Goal: Information Seeking & Learning: Check status

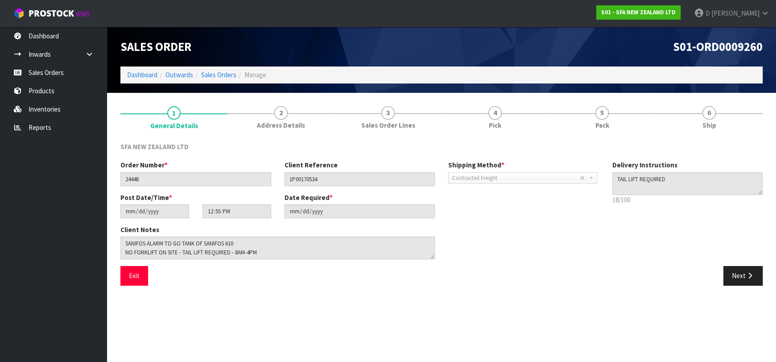
click at [78, 283] on ul "Dashboard Inwards Purchase Orders Receipts Sales Orders Products Inventories Re…" at bounding box center [53, 194] width 107 height 335
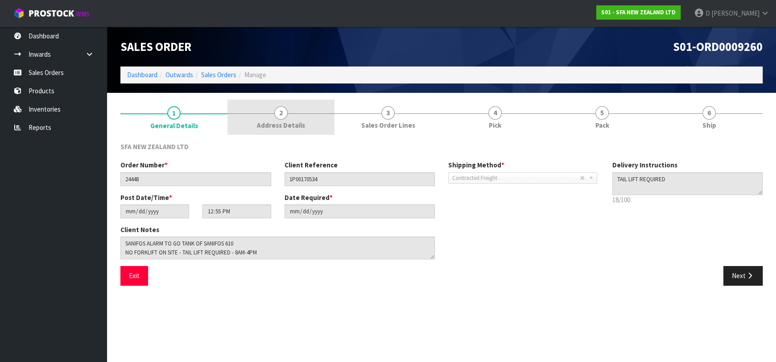
click at [256, 126] on link "2 Address Details" at bounding box center [281, 116] width 107 height 35
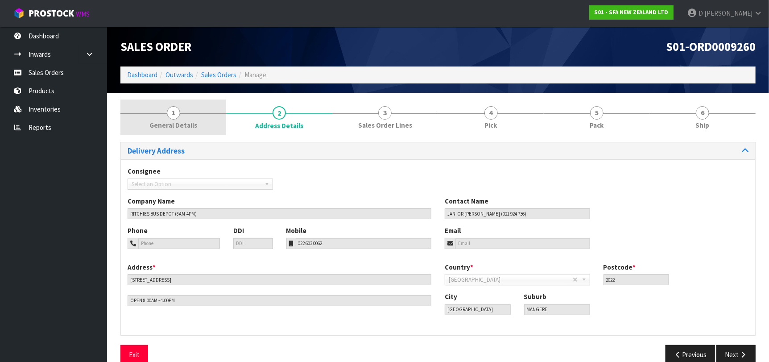
click at [187, 111] on link "1 General Details" at bounding box center [173, 116] width 106 height 35
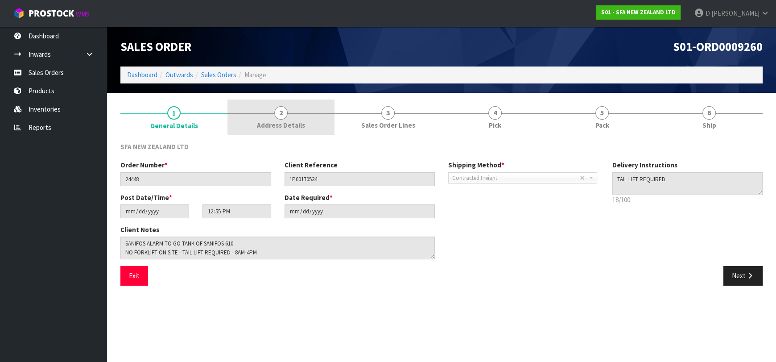
click at [256, 100] on link "2 Address Details" at bounding box center [281, 116] width 107 height 35
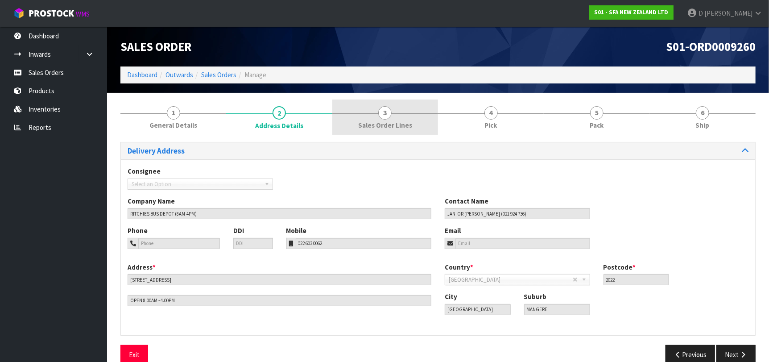
click at [389, 108] on span "3" at bounding box center [384, 112] width 13 height 13
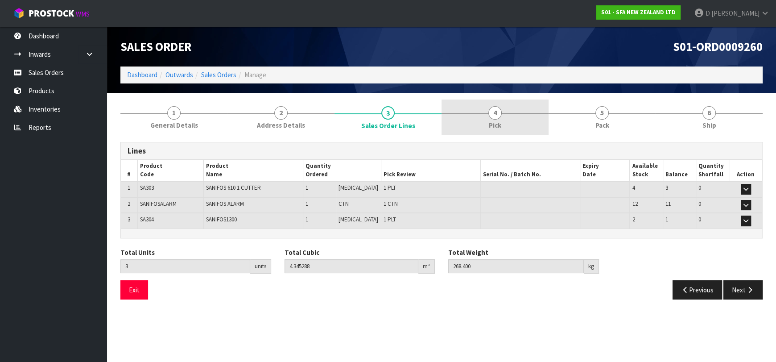
click at [507, 120] on link "4 Pick" at bounding box center [495, 116] width 107 height 35
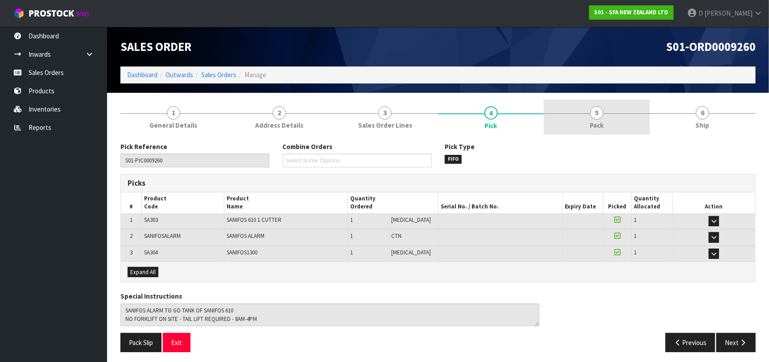
click at [597, 114] on span "5" at bounding box center [596, 112] width 13 height 13
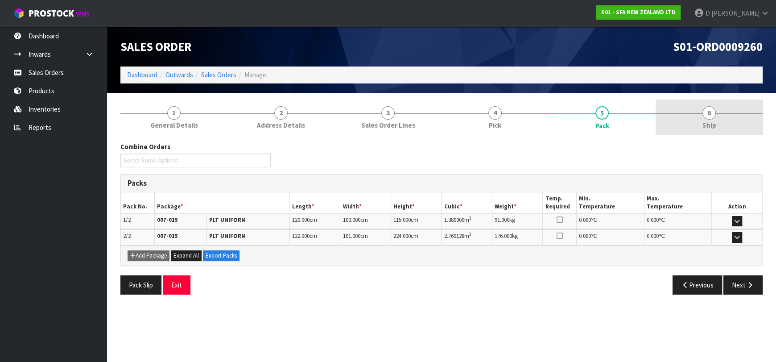
drag, startPoint x: 661, startPoint y: 115, endPoint x: 674, endPoint y: 115, distance: 12.9
click at [671, 115] on link "6 Ship" at bounding box center [709, 116] width 107 height 35
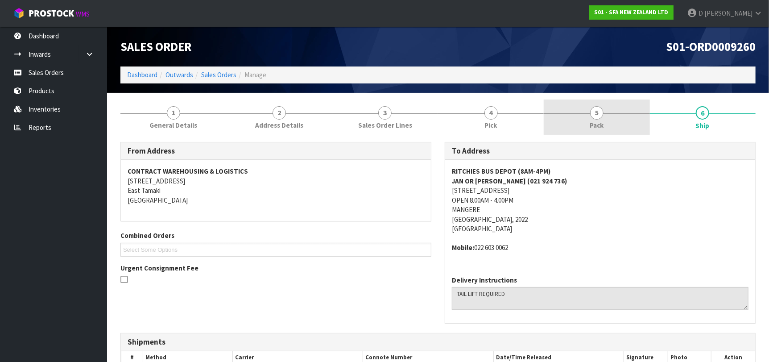
click at [639, 118] on link "5 Pack" at bounding box center [597, 116] width 106 height 35
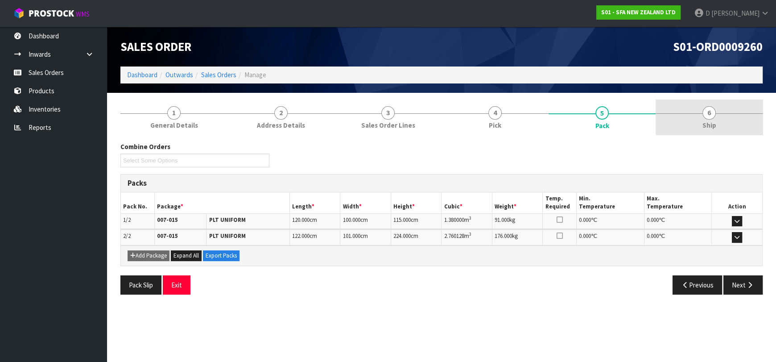
click at [685, 116] on link "6 Ship" at bounding box center [709, 116] width 107 height 35
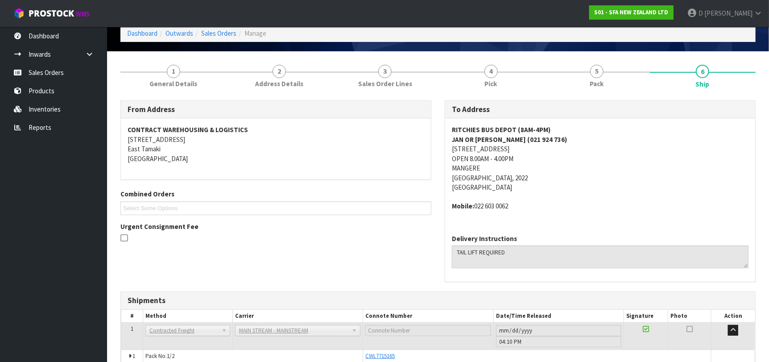
scroll to position [97, 0]
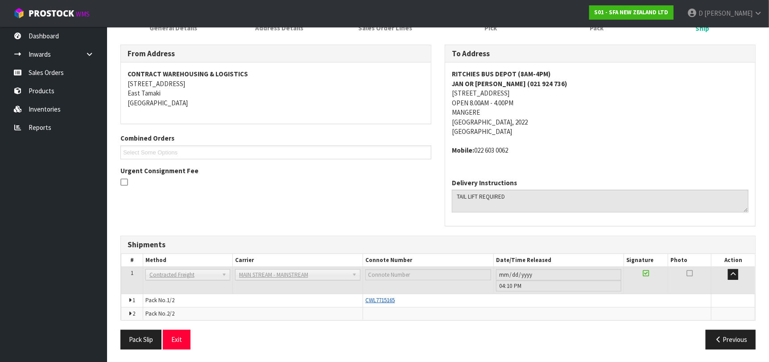
click at [387, 302] on span "CWL7715165" at bounding box center [379, 300] width 29 height 8
click at [385, 299] on span "CWL7715165" at bounding box center [379, 300] width 29 height 8
click at [129, 302] on icon at bounding box center [129, 301] width 3 height 6
click at [131, 301] on icon at bounding box center [129, 301] width 3 height 6
click at [388, 301] on span "CWL7715165" at bounding box center [379, 300] width 29 height 8
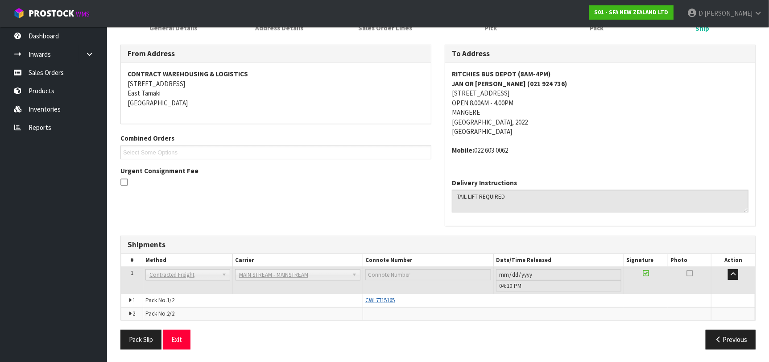
click at [388, 301] on span "CWL7715165" at bounding box center [379, 300] width 29 height 8
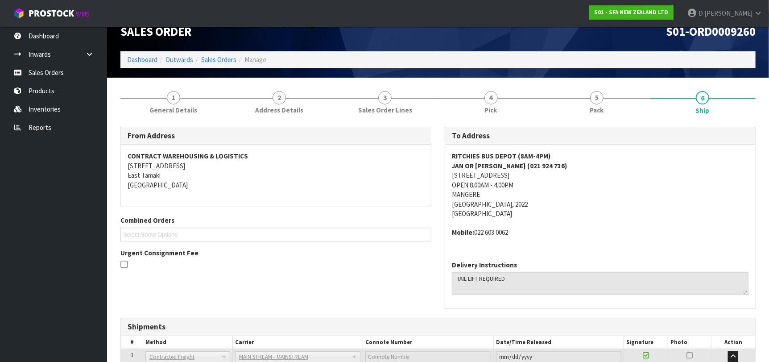
scroll to position [8, 0]
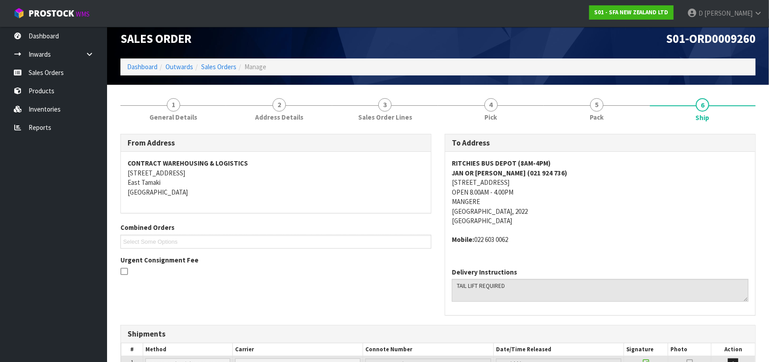
click at [284, 284] on div "From Address CONTRACT WAREHOUSING & LOGISTICS [STREET_ADDRESS] Combined Orders …" at bounding box center [438, 229] width 649 height 191
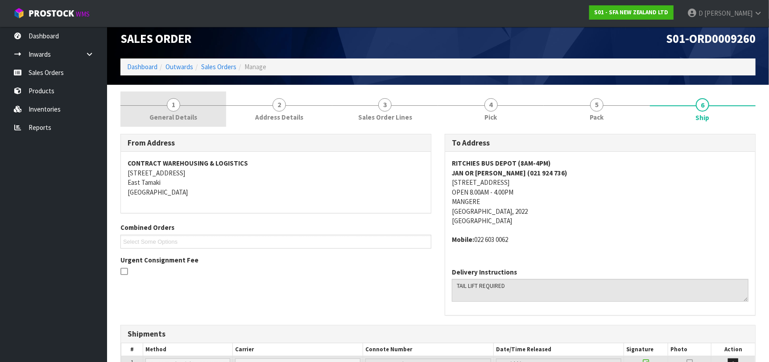
click at [181, 113] on span "General Details" at bounding box center [173, 116] width 48 height 9
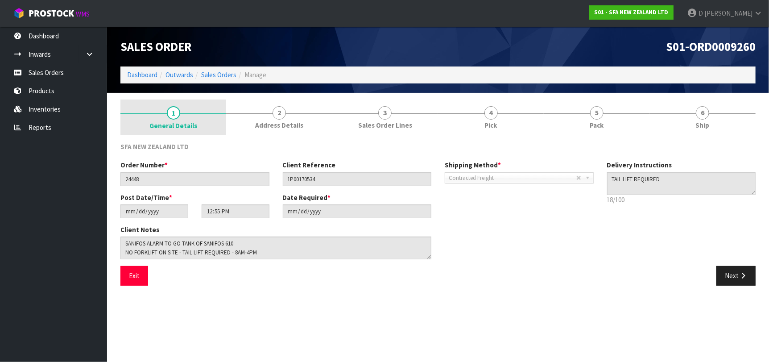
scroll to position [0, 0]
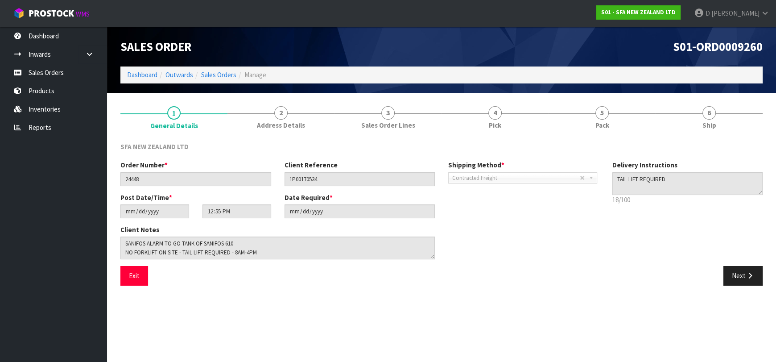
click at [265, 139] on div "SFA NEW ZEALAND LTD Order Number * 24448 Client Reference 1P00170534 Shipping M…" at bounding box center [441, 213] width 642 height 157
drag, startPoint x: 246, startPoint y: 125, endPoint x: 324, endPoint y: 135, distance: 78.7
click at [248, 125] on link "2 Address Details" at bounding box center [281, 116] width 107 height 35
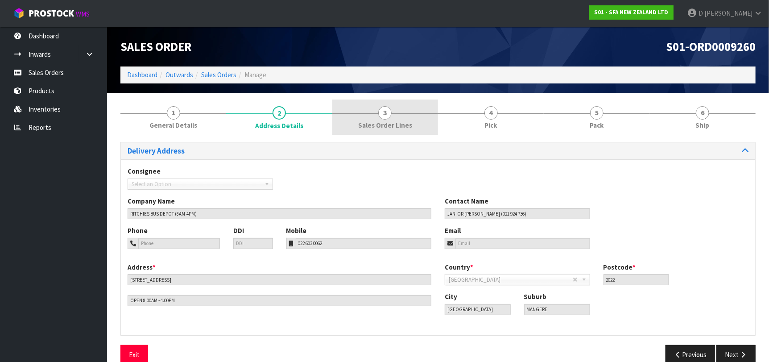
click at [378, 132] on link "3 Sales Order Lines" at bounding box center [385, 116] width 106 height 35
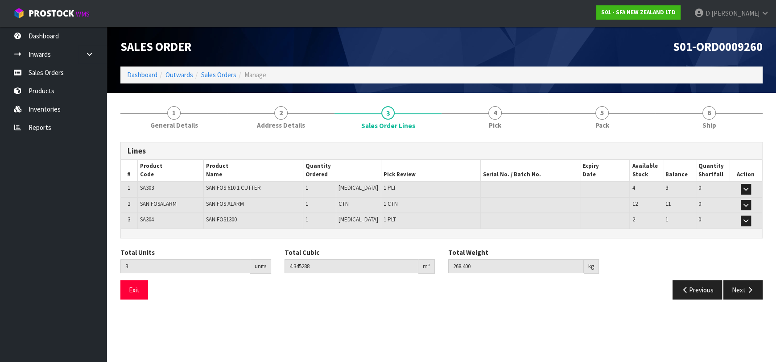
click at [443, 147] on h3 "Lines" at bounding box center [442, 151] width 628 height 8
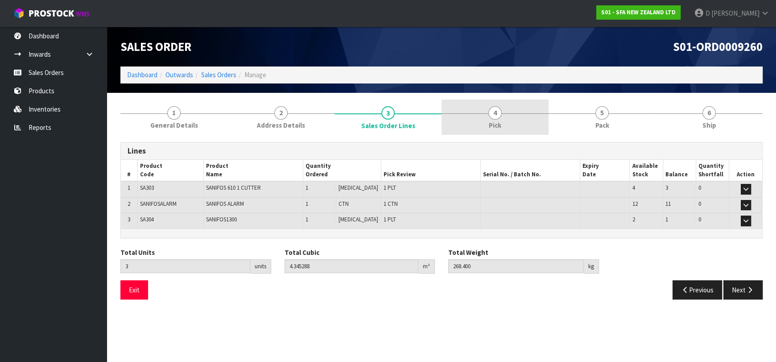
click at [463, 132] on link "4 Pick" at bounding box center [495, 116] width 107 height 35
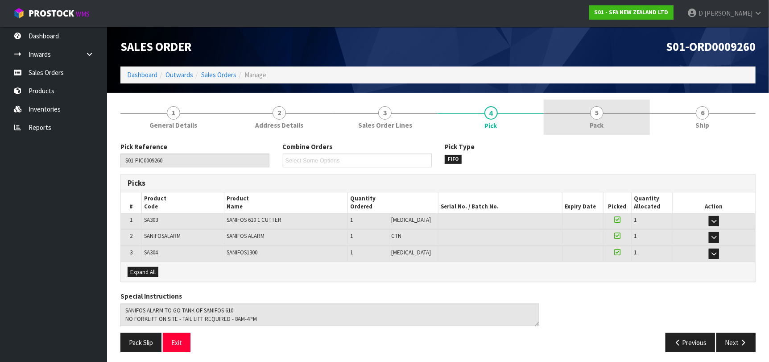
drag, startPoint x: 581, startPoint y: 134, endPoint x: 591, endPoint y: 131, distance: 9.9
click at [583, 133] on li "5 Pack" at bounding box center [597, 117] width 106 height 36
click at [629, 131] on link "5 Pack" at bounding box center [597, 116] width 106 height 35
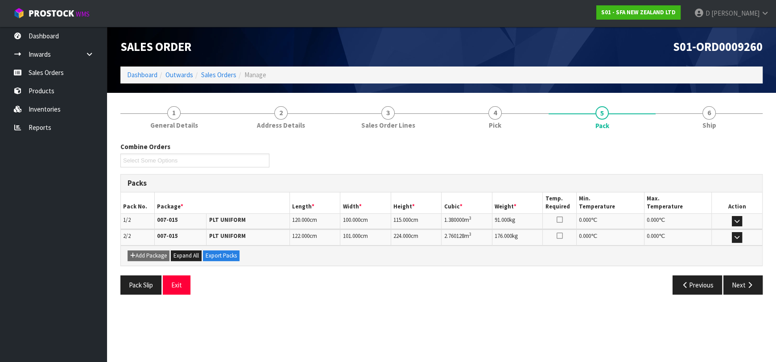
click at [700, 137] on div "Combine Orders Select Some Options Packs Pack No. Package * Length * Width * He…" at bounding box center [441, 218] width 642 height 166
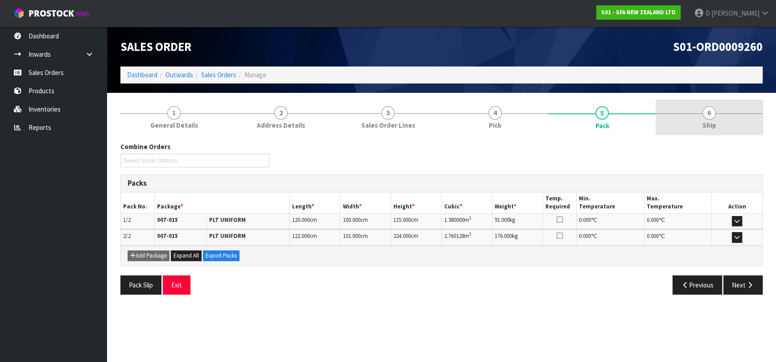
click at [699, 126] on link "6 Ship" at bounding box center [709, 116] width 107 height 35
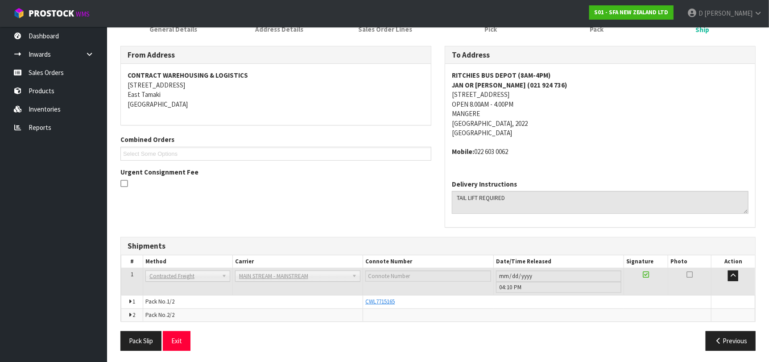
scroll to position [97, 0]
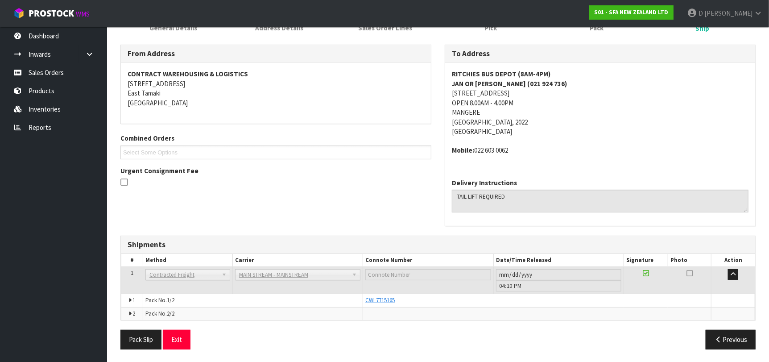
click at [133, 297] on span "1" at bounding box center [133, 300] width 3 height 8
click at [131, 298] on icon at bounding box center [129, 301] width 3 height 6
drag, startPoint x: 130, startPoint y: 308, endPoint x: 185, endPoint y: 321, distance: 56.0
click at [130, 308] on td "2" at bounding box center [132, 313] width 22 height 13
click at [389, 295] on td "CWL7715165" at bounding box center [537, 300] width 348 height 13
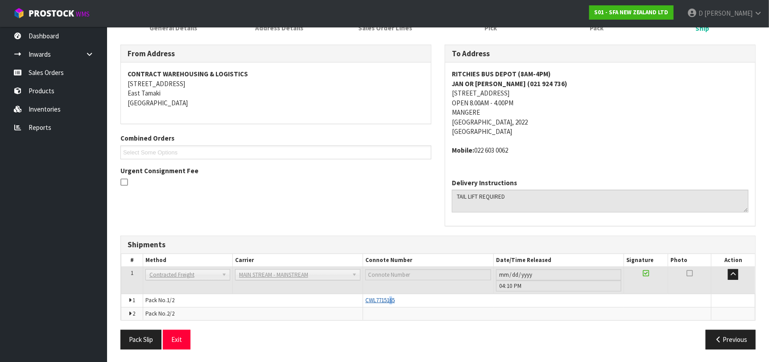
click at [391, 301] on span "CWL7715165" at bounding box center [379, 300] width 29 height 8
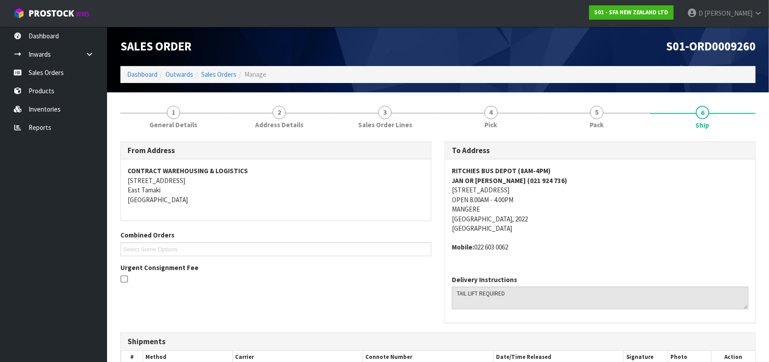
scroll to position [0, 0]
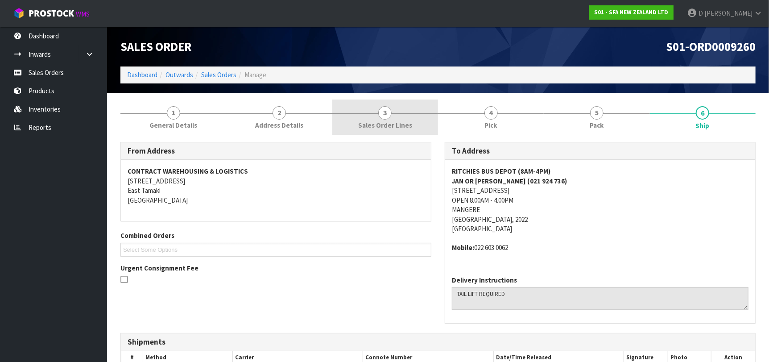
click at [397, 107] on link "3 Sales Order Lines" at bounding box center [385, 116] width 106 height 35
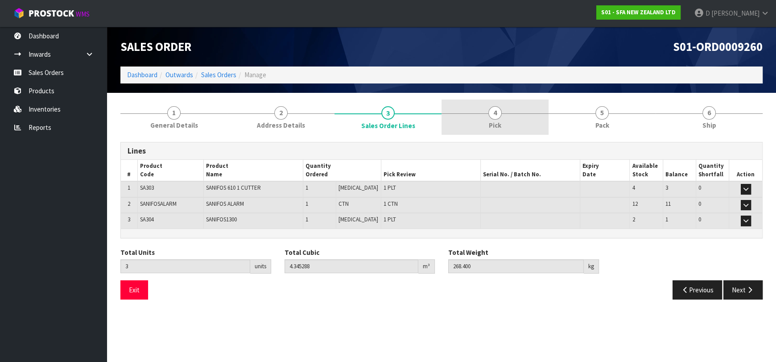
click at [510, 121] on link "4 Pick" at bounding box center [495, 116] width 107 height 35
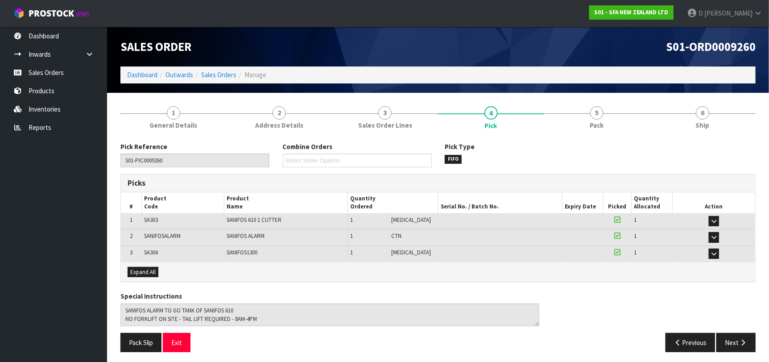
click at [202, 97] on section "1 General Details 2 Address Details 3 Sales Order Lines 4 Pick 5 Pack 6 Ship Pi…" at bounding box center [438, 229] width 662 height 273
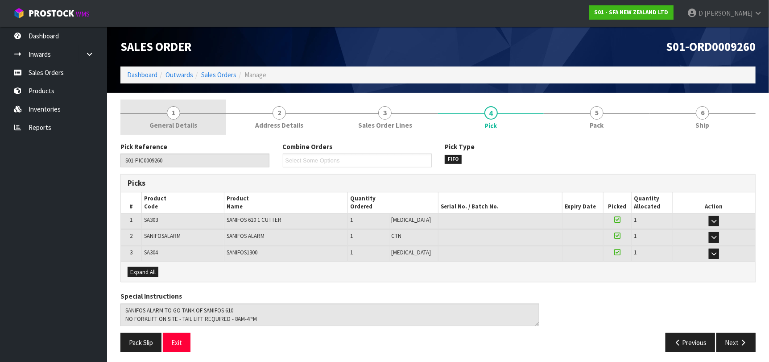
click at [204, 103] on link "1 General Details" at bounding box center [173, 116] width 106 height 35
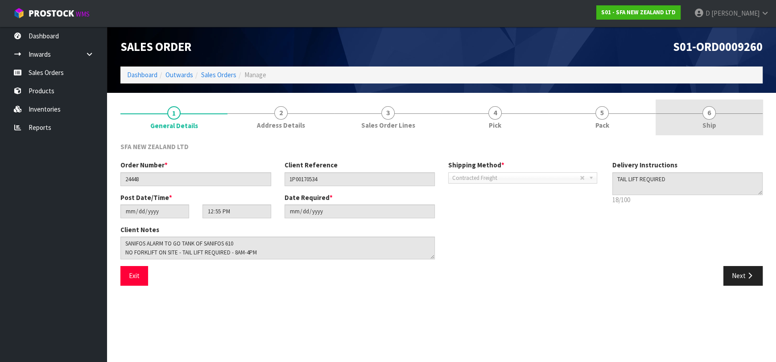
click at [675, 123] on link "6 Ship" at bounding box center [709, 116] width 107 height 35
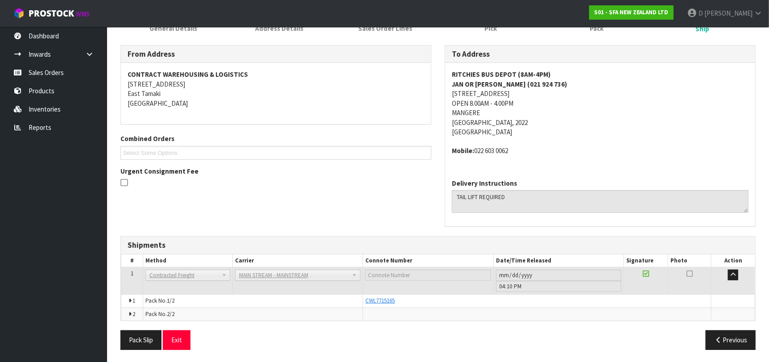
scroll to position [8, 0]
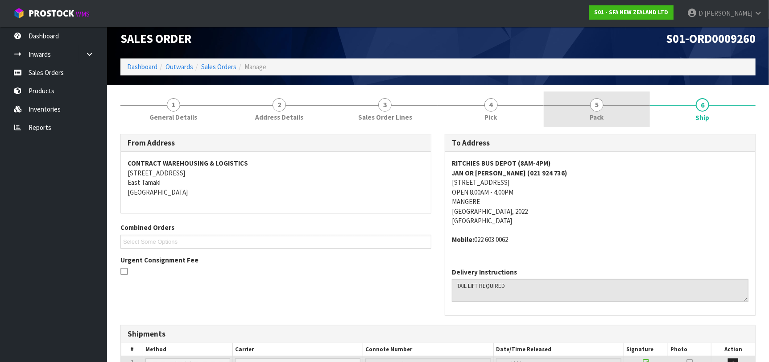
click at [608, 108] on link "5 Pack" at bounding box center [597, 108] width 106 height 35
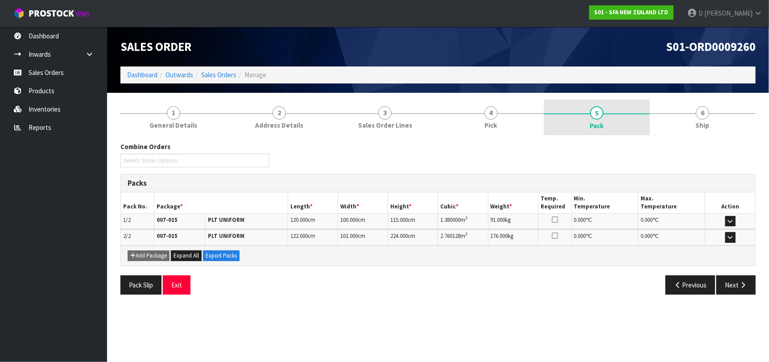
scroll to position [0, 0]
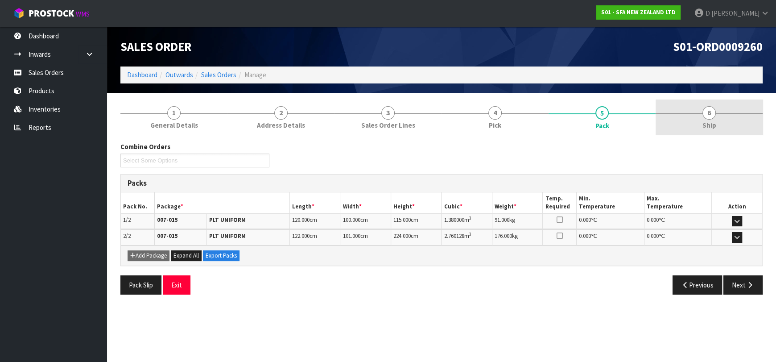
drag, startPoint x: 661, startPoint y: 118, endPoint x: 653, endPoint y: 128, distance: 12.7
click at [661, 119] on link "6 Ship" at bounding box center [709, 116] width 107 height 35
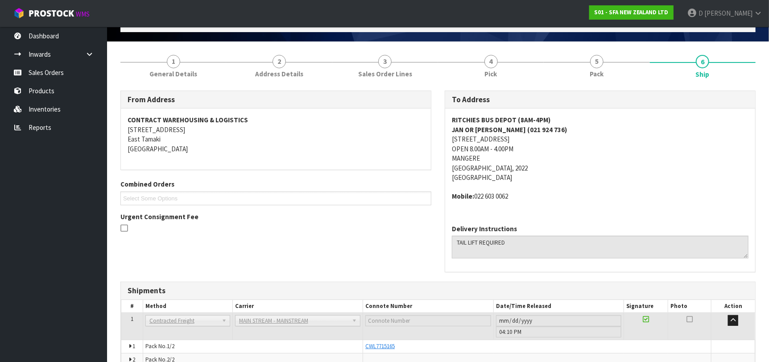
scroll to position [97, 0]
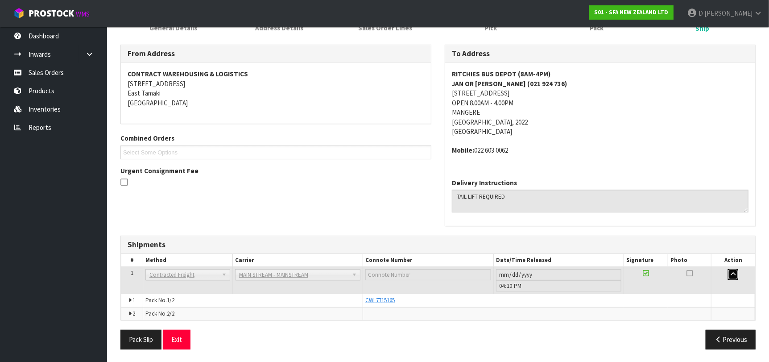
click at [729, 275] on button "button" at bounding box center [733, 274] width 10 height 11
click at [646, 273] on icon at bounding box center [646, 272] width 6 height 7
click at [646, 272] on icon at bounding box center [646, 272] width 6 height 7
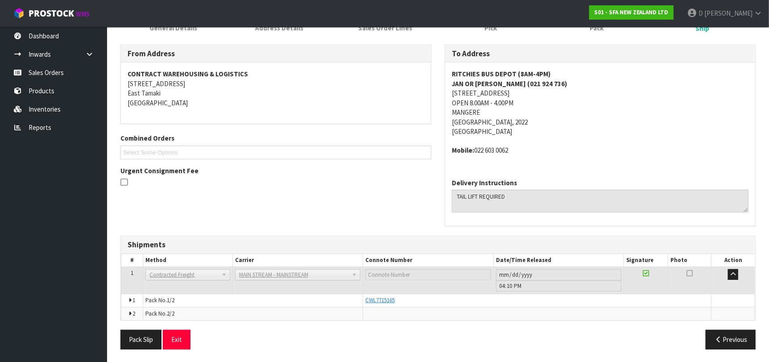
click at [695, 280] on td at bounding box center [690, 280] width 44 height 27
click at [690, 275] on icon at bounding box center [690, 272] width 6 height 7
drag, startPoint x: 637, startPoint y: 274, endPoint x: 629, endPoint y: 273, distance: 8.5
click at [636, 273] on td at bounding box center [646, 280] width 44 height 27
drag, startPoint x: 408, startPoint y: 299, endPoint x: 373, endPoint y: 297, distance: 34.4
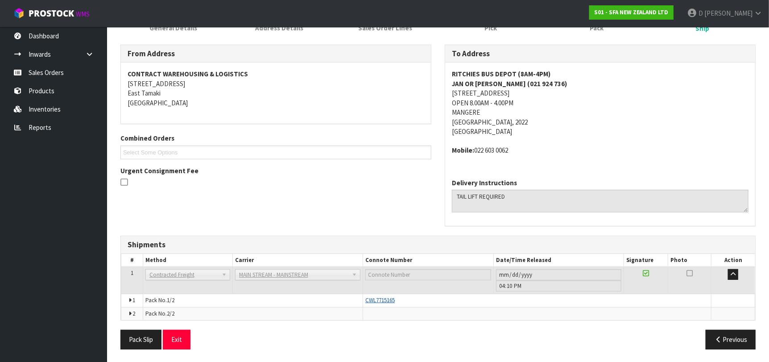
click at [384, 297] on div "CWL7715165" at bounding box center [537, 300] width 344 height 8
click at [373, 297] on span "CWL7715165" at bounding box center [379, 300] width 29 height 8
drag, startPoint x: 373, startPoint y: 298, endPoint x: 368, endPoint y: 299, distance: 5.9
click at [371, 298] on span "CWL7715165" at bounding box center [379, 300] width 29 height 8
drag, startPoint x: 200, startPoint y: 306, endPoint x: 174, endPoint y: 304, distance: 26.9
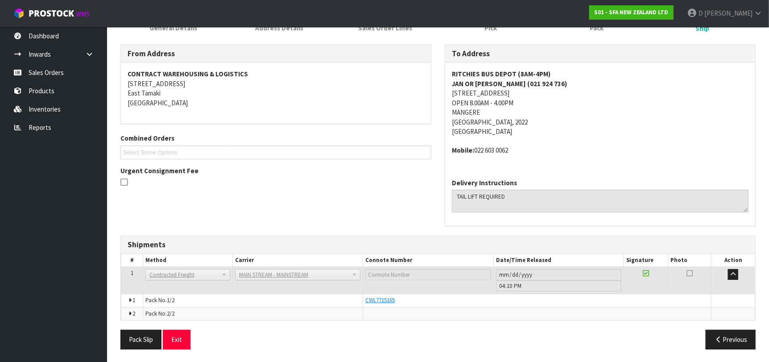
click at [198, 307] on td "Pack No. 2/2" at bounding box center [253, 313] width 220 height 13
click at [174, 304] on td "Pack No. 1/2" at bounding box center [253, 300] width 220 height 13
click at [128, 312] on td "2" at bounding box center [132, 313] width 22 height 13
click at [129, 311] on icon at bounding box center [129, 314] width 3 height 6
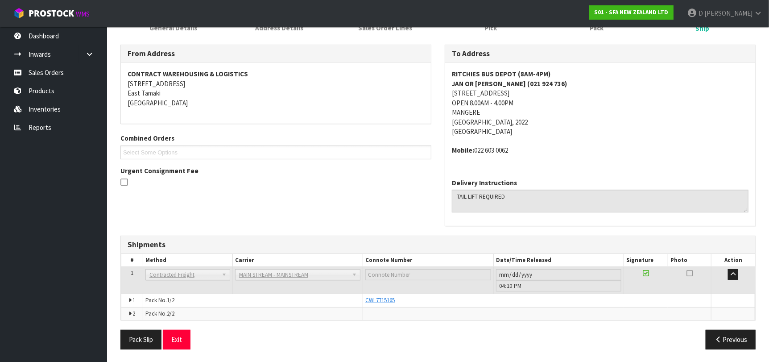
click at [132, 301] on td "1" at bounding box center [132, 300] width 22 height 13
click at [132, 300] on td "1" at bounding box center [132, 300] width 22 height 13
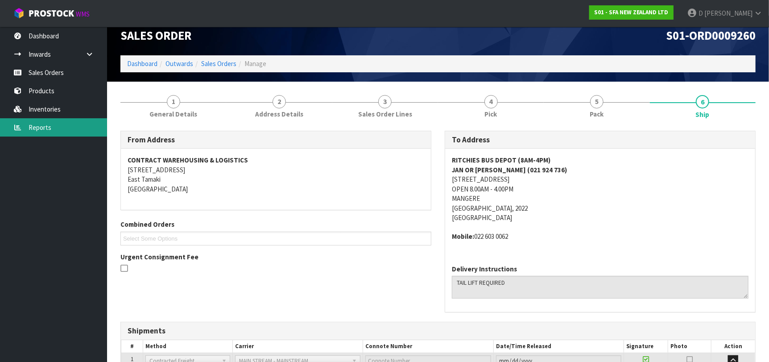
scroll to position [8, 0]
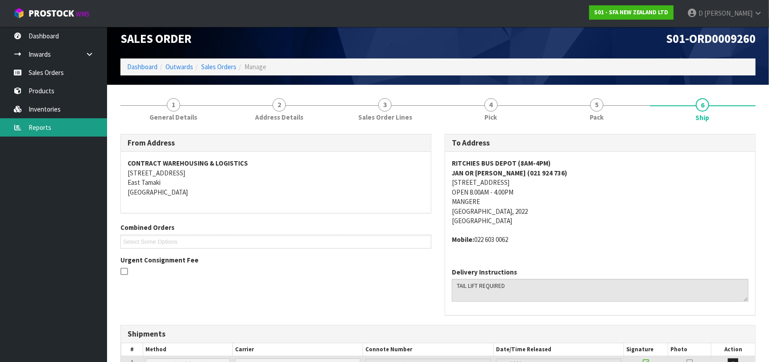
click at [50, 120] on link "Reports" at bounding box center [53, 127] width 107 height 18
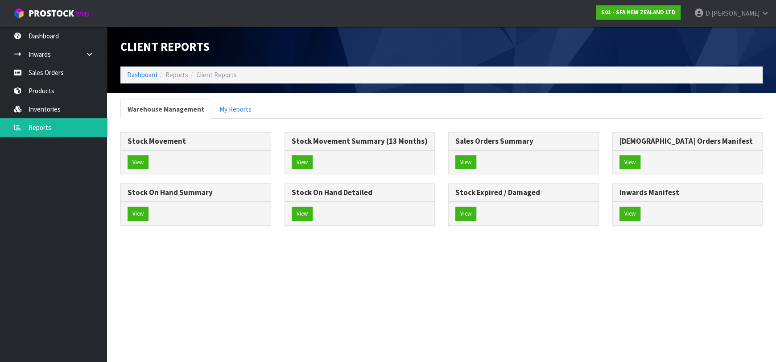
click at [78, 59] on div "Client Reports Dashboard Reports Client Reports Warehouse Management My Reports…" at bounding box center [388, 121] width 776 height 242
click at [87, 53] on icon at bounding box center [89, 54] width 8 height 7
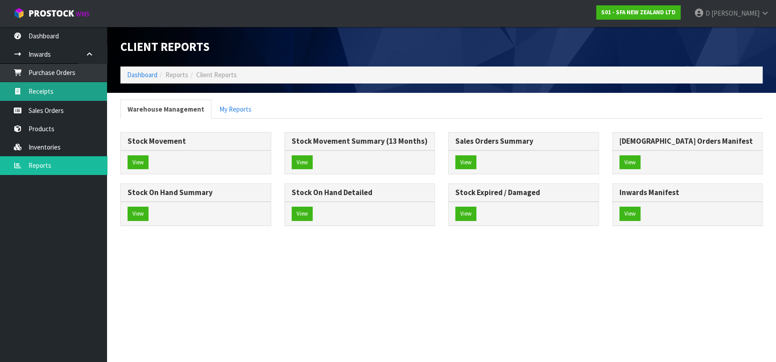
click at [63, 94] on link "Receipts" at bounding box center [53, 91] width 107 height 18
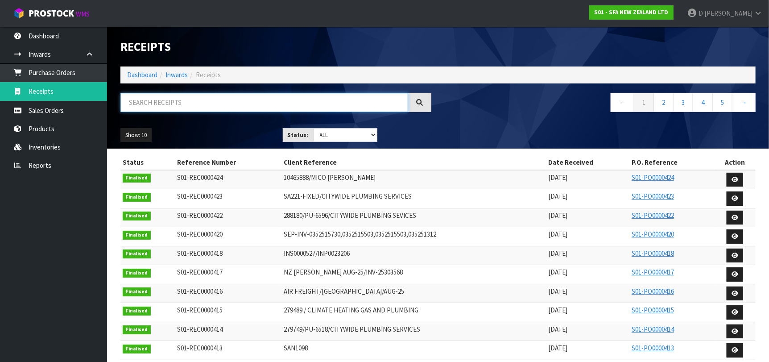
click at [163, 101] on input "text" at bounding box center [264, 102] width 288 height 19
type input "BUS"
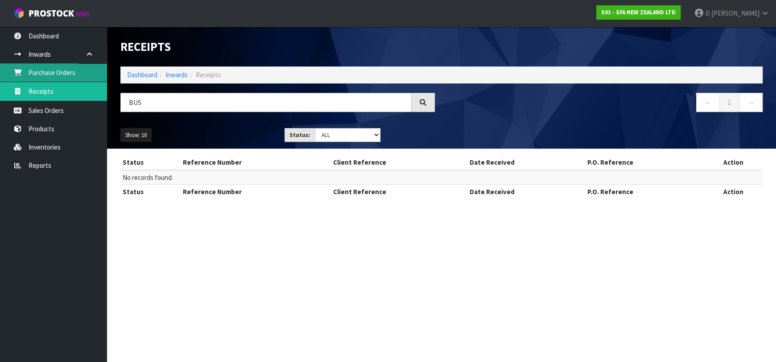
click at [86, 64] on link "Purchase Orders" at bounding box center [53, 72] width 107 height 18
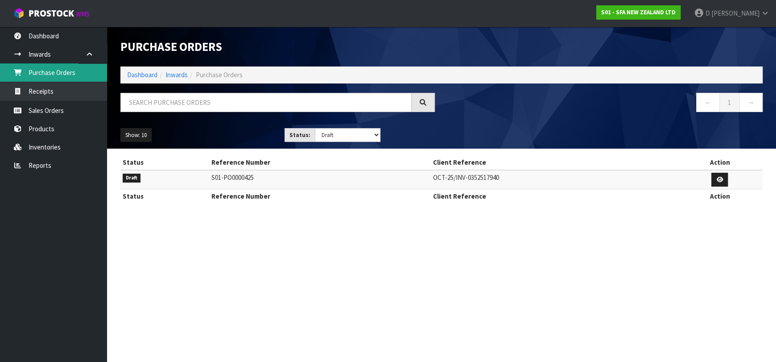
click at [76, 80] on link "Purchase Orders" at bounding box center [53, 72] width 107 height 18
click at [75, 75] on link "Purchase Orders" at bounding box center [53, 72] width 107 height 18
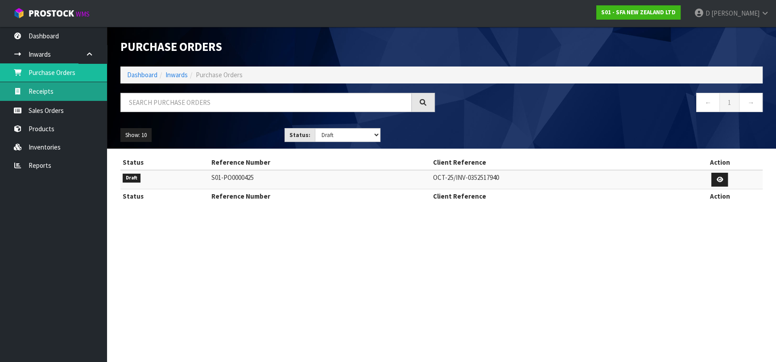
click at [77, 93] on link "Receipts" at bounding box center [53, 91] width 107 height 18
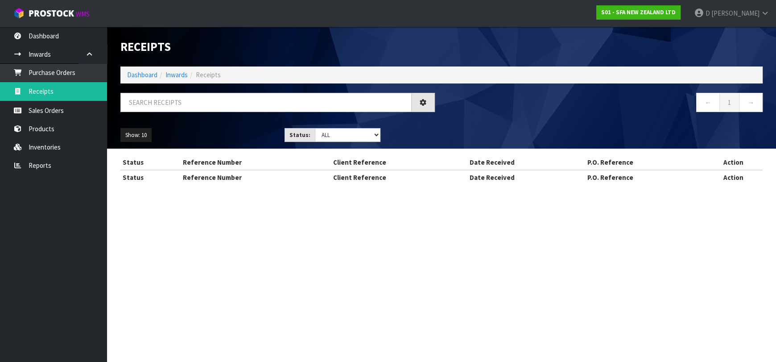
click at [68, 81] on div "Receipts Import Receipts Drop file here to import csv template Dashboard Inward…" at bounding box center [388, 100] width 776 height 200
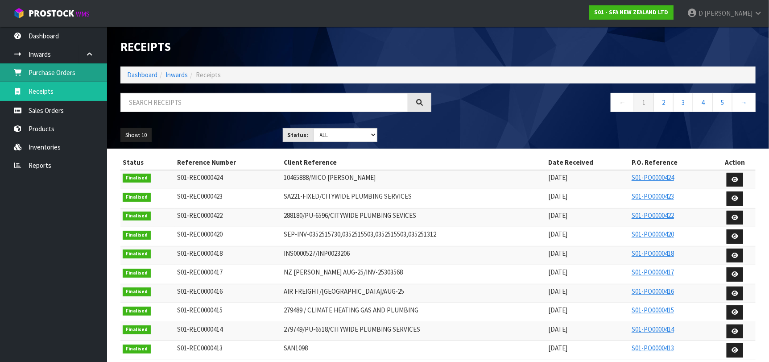
click at [67, 74] on link "Purchase Orders" at bounding box center [53, 72] width 107 height 18
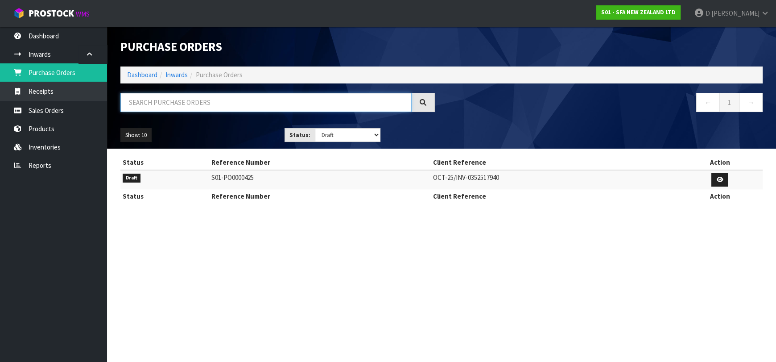
drag, startPoint x: 296, startPoint y: 99, endPoint x: 295, endPoint y: 104, distance: 5.9
click at [296, 100] on input "text" at bounding box center [265, 102] width 291 height 19
type input "BUS"
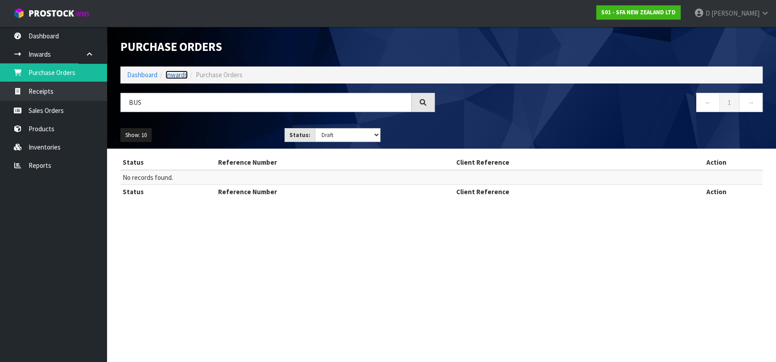
click at [187, 75] on link "Inwards" at bounding box center [177, 74] width 22 height 8
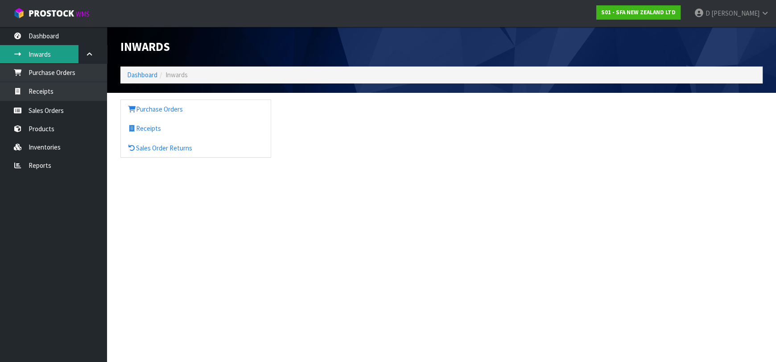
click at [72, 58] on link "Inwards" at bounding box center [53, 54] width 107 height 18
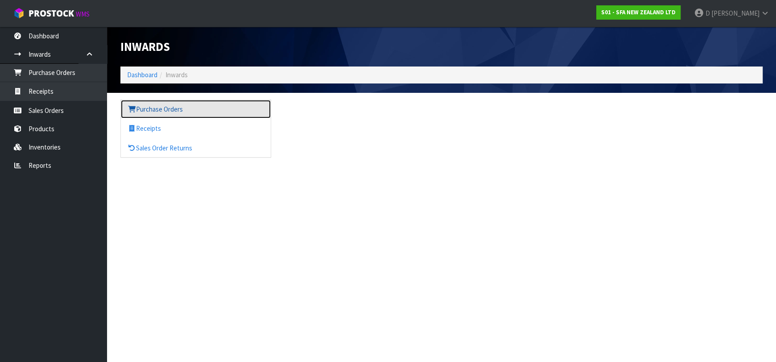
click at [134, 106] on icon at bounding box center [132, 109] width 8 height 7
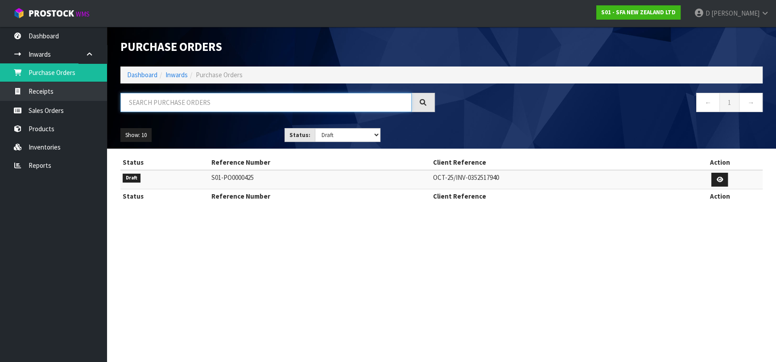
click at [233, 98] on input "text" at bounding box center [265, 102] width 291 height 19
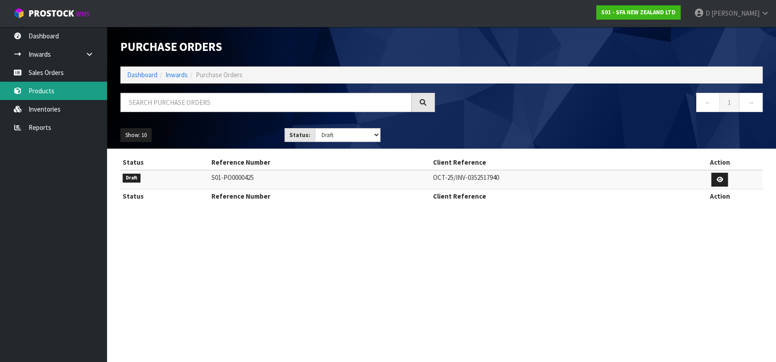
click at [52, 86] on link "Products" at bounding box center [53, 91] width 107 height 18
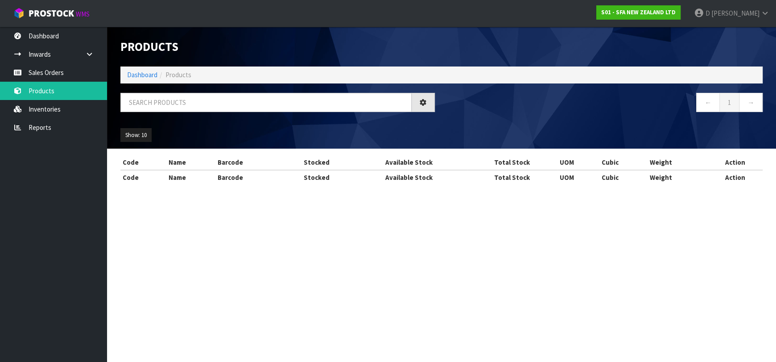
click at [49, 80] on div "Products Import Products Drop file here to import csv template Dashboard Produc…" at bounding box center [388, 100] width 776 height 200
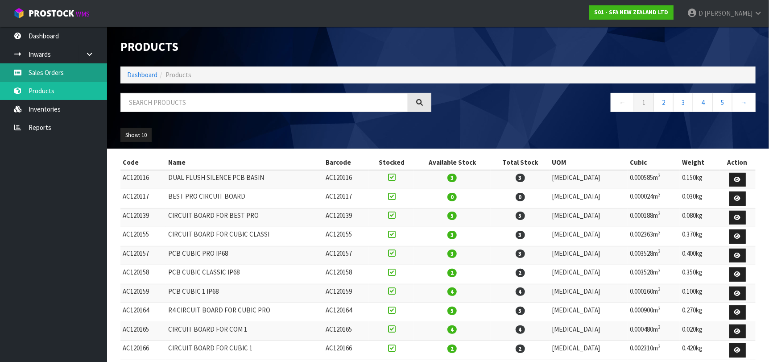
click at [49, 79] on link "Sales Orders" at bounding box center [53, 72] width 107 height 18
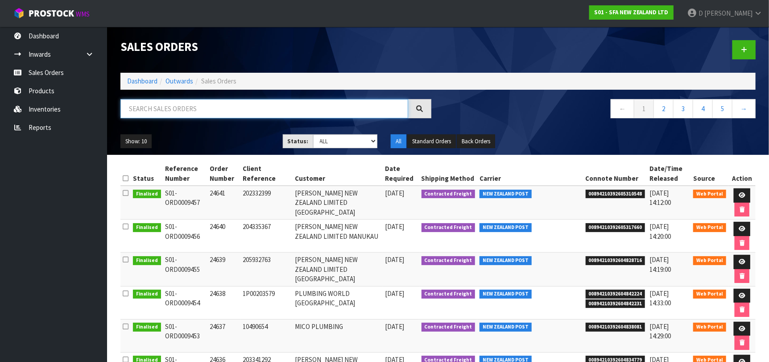
click at [169, 105] on input "text" at bounding box center [264, 108] width 288 height 19
type input "BUS"
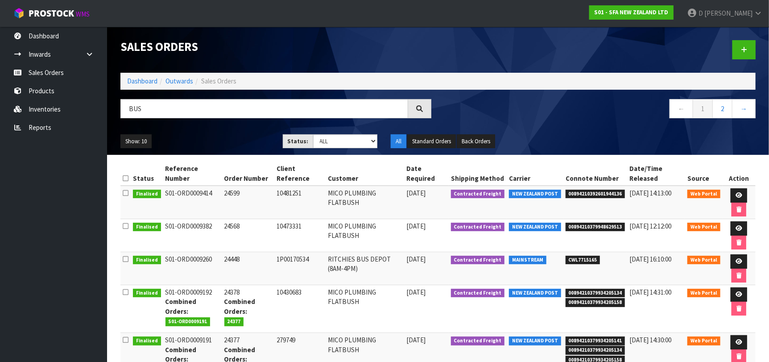
drag, startPoint x: 161, startPoint y: 260, endPoint x: 210, endPoint y: 257, distance: 49.2
click at [210, 257] on td "S01-ORD0009260" at bounding box center [192, 268] width 59 height 33
copy td "S01-ORD0009260"
click at [63, 59] on link "Inwards" at bounding box center [53, 54] width 107 height 18
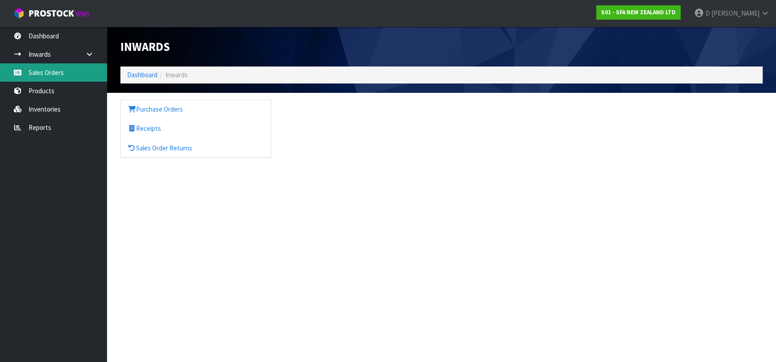
click at [74, 70] on link "Sales Orders" at bounding box center [53, 72] width 107 height 18
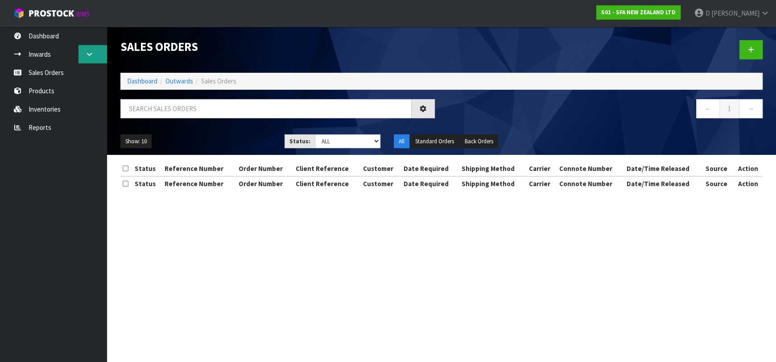
click at [86, 55] on icon at bounding box center [89, 54] width 8 height 7
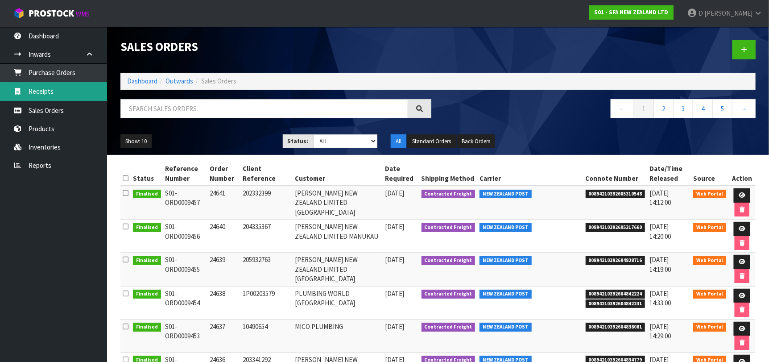
click at [77, 91] on link "Receipts" at bounding box center [53, 91] width 107 height 18
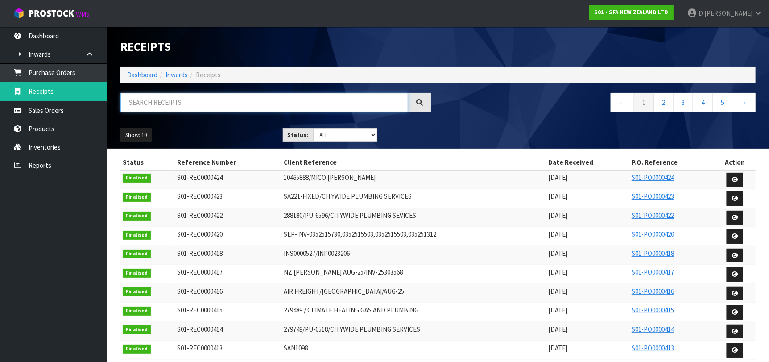
click at [205, 99] on input "text" at bounding box center [264, 102] width 288 height 19
paste input "S01-ORD0009260"
type input "S01-ORD0009260"
click at [203, 103] on input "text" at bounding box center [264, 102] width 288 height 19
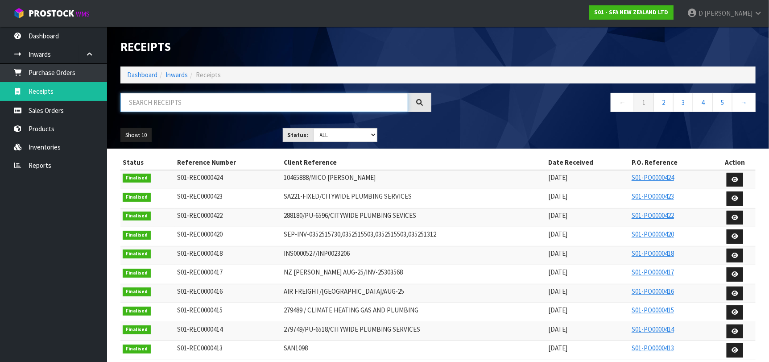
paste input "S01-ORD0009260"
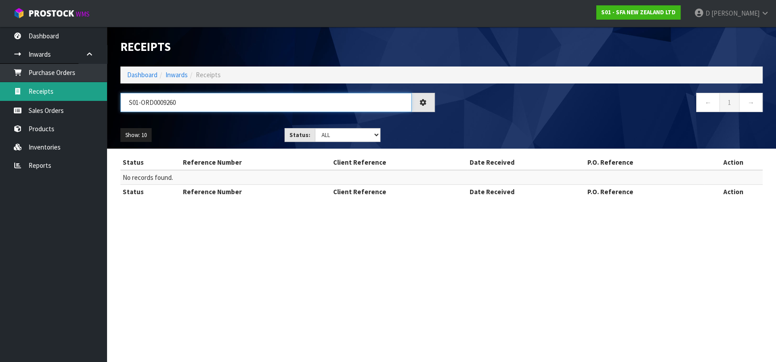
drag, startPoint x: 152, startPoint y: 103, endPoint x: 82, endPoint y: 91, distance: 70.9
click at [81, 92] on body "Toggle navigation ProStock WMS S01 - SFA NEW ZEALAND LTD D Kessell Logout Dashb…" at bounding box center [388, 181] width 776 height 362
type input "0009260"
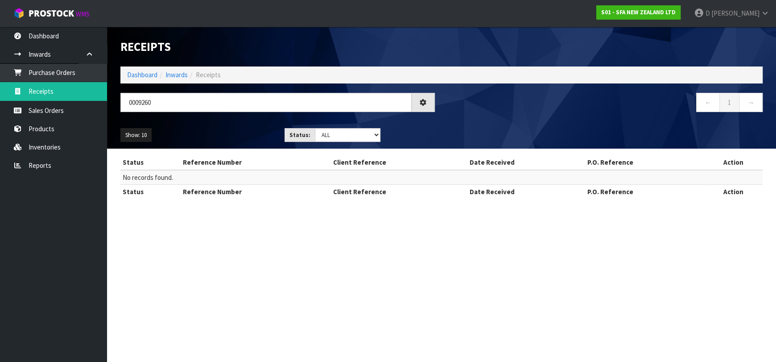
click at [545, 236] on section "Receipts Import Receipts Drop file here to import csv template Dashboard Inward…" at bounding box center [388, 181] width 776 height 362
